Goal: Task Accomplishment & Management: Manage account settings

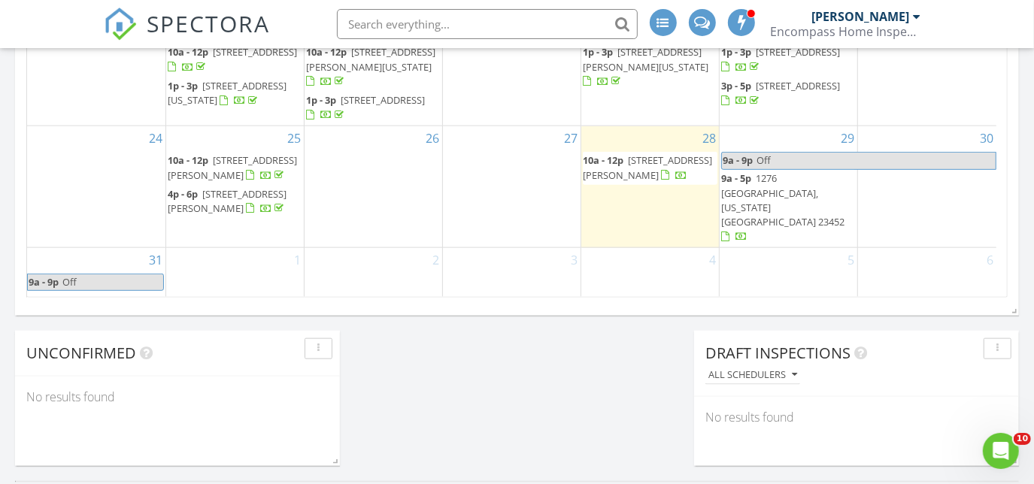
scroll to position [1093, 0]
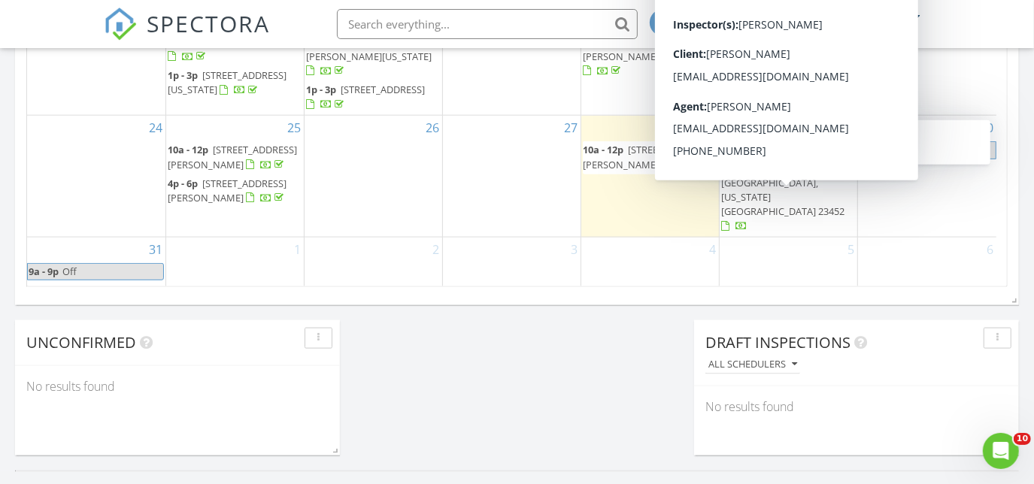
click at [783, 206] on span "1276 [GEOGRAPHIC_DATA], [US_STATE][GEOGRAPHIC_DATA] 23452" at bounding box center [782, 189] width 123 height 57
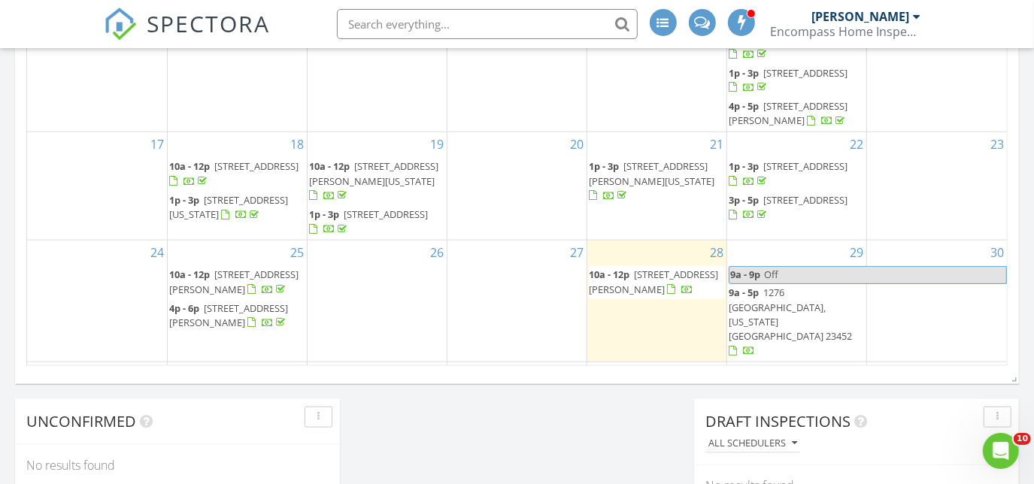
scroll to position [136, 0]
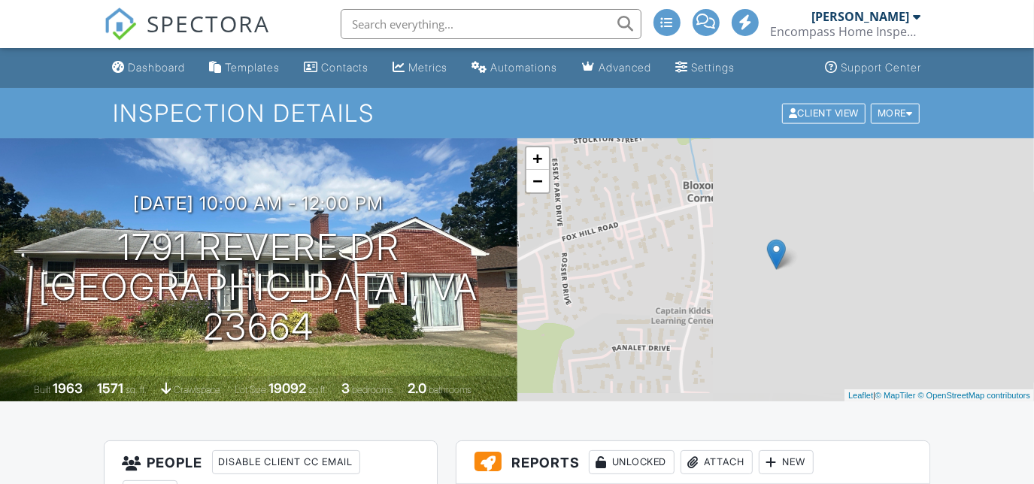
scroll to position [341, 0]
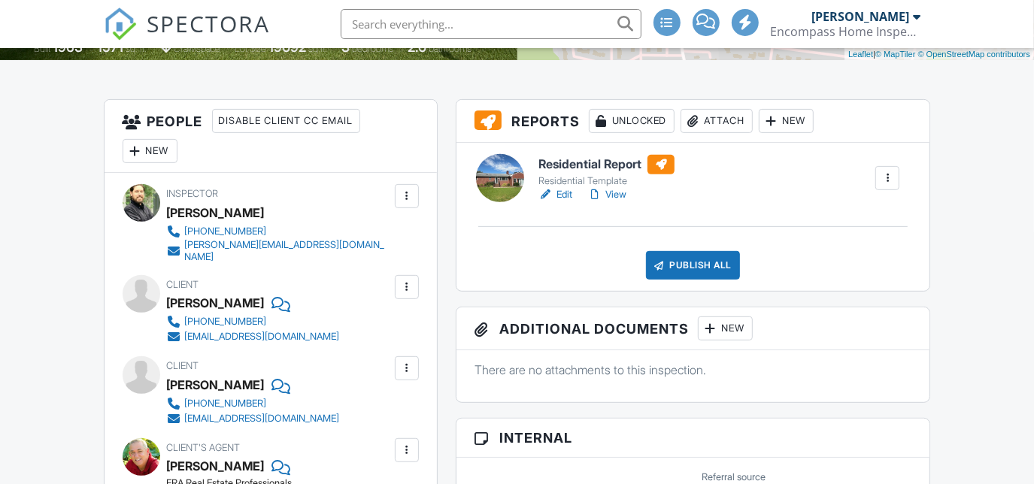
click at [614, 194] on link "View" at bounding box center [606, 194] width 39 height 15
